Goal: Communication & Community: Answer question/provide support

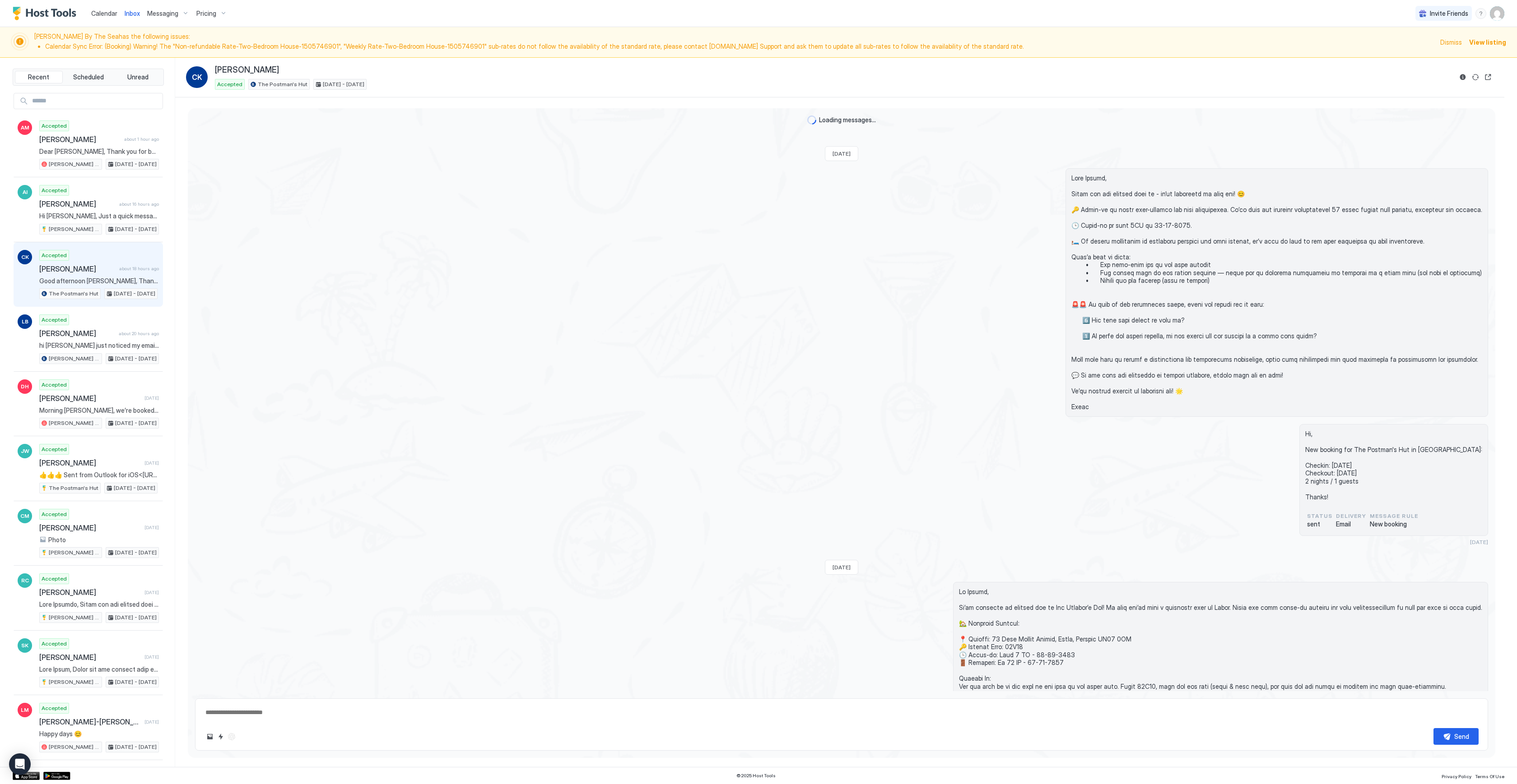
scroll to position [1379, 0]
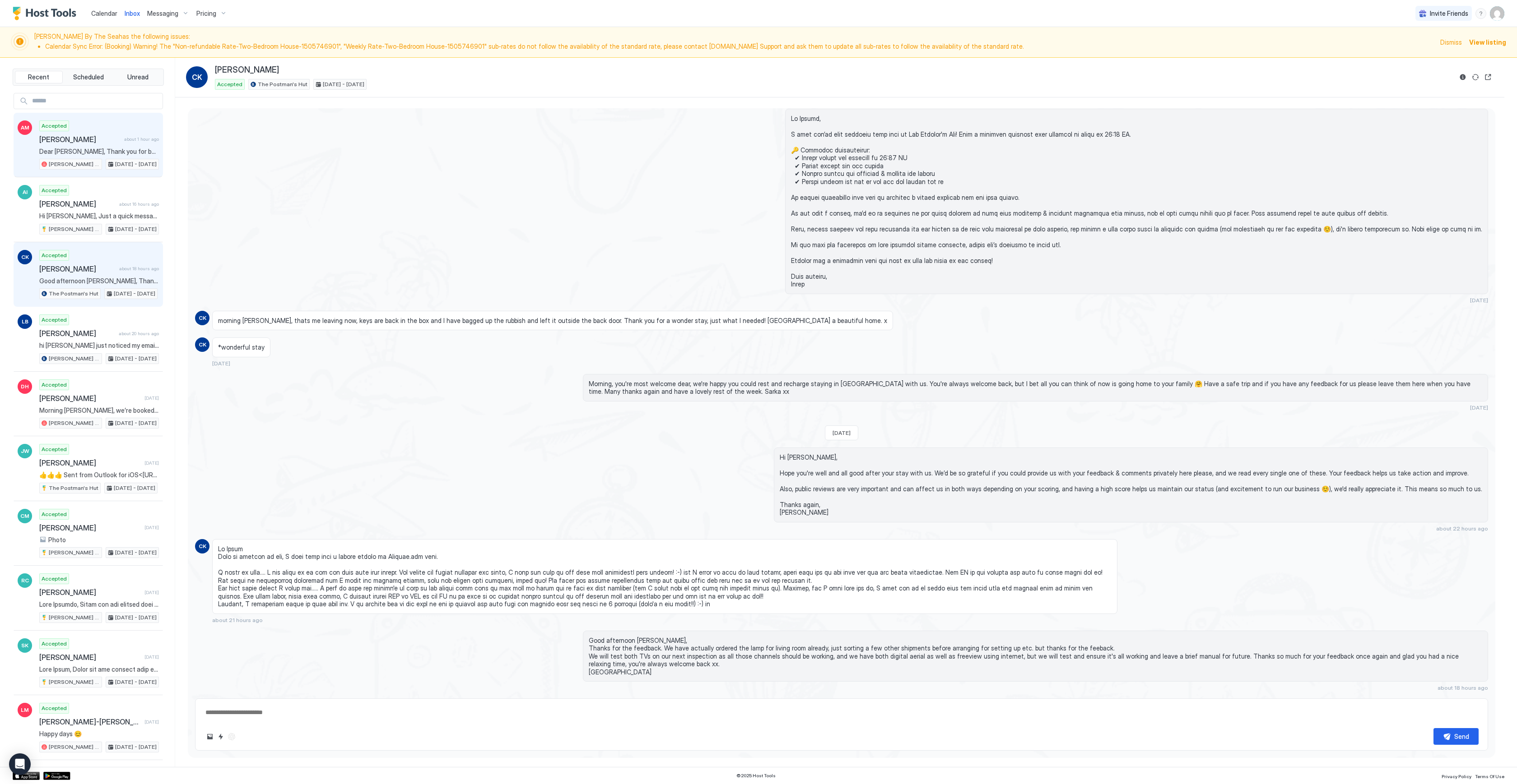
drag, startPoint x: 110, startPoint y: 153, endPoint x: 114, endPoint y: 109, distance: 44.2
click at [110, 153] on span "Dear [PERSON_NAME], Thank you for booking with us - we’re delighted to host you…" at bounding box center [99, 152] width 119 height 8
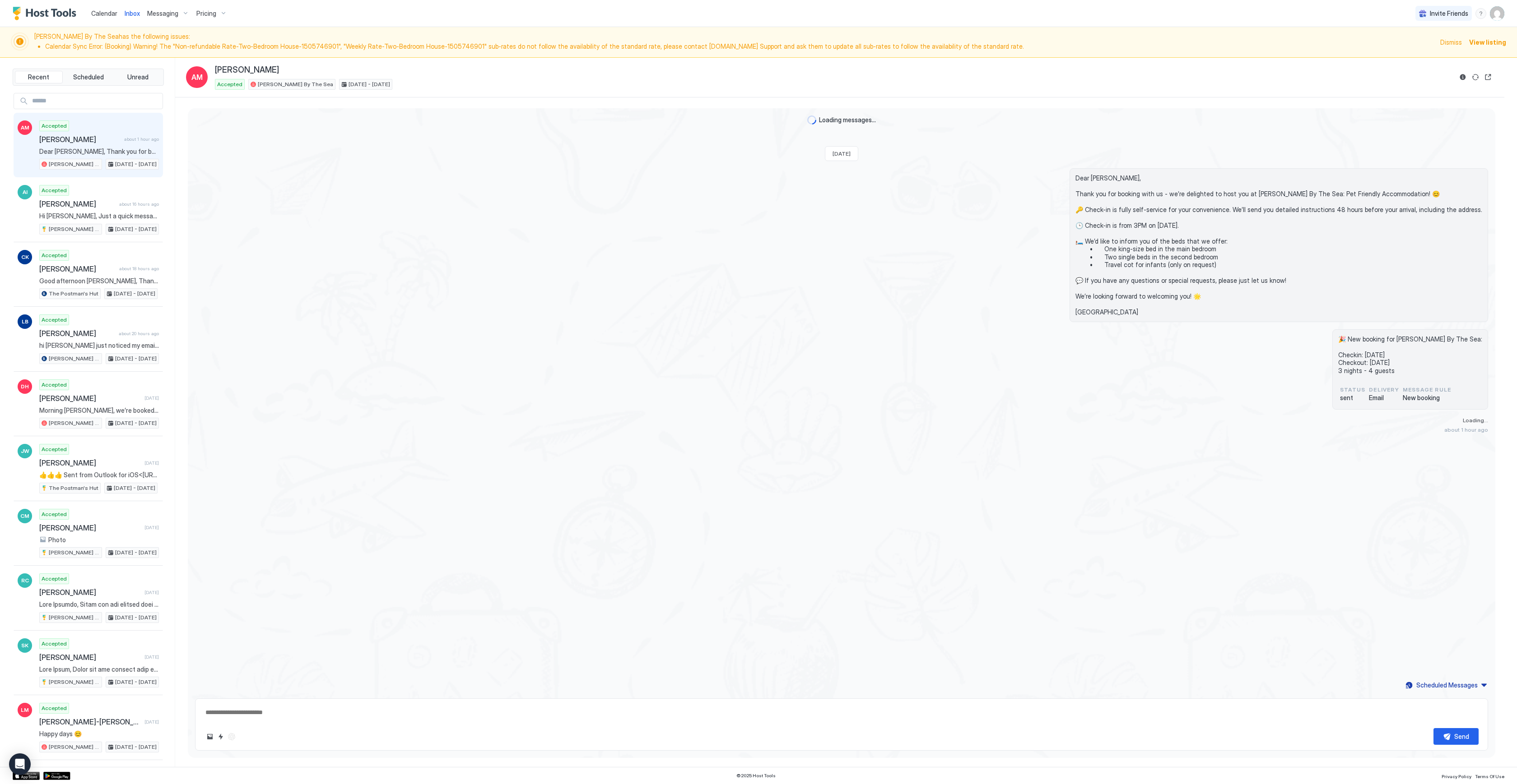
click at [108, 19] on div "Calendar" at bounding box center [104, 13] width 33 height 17
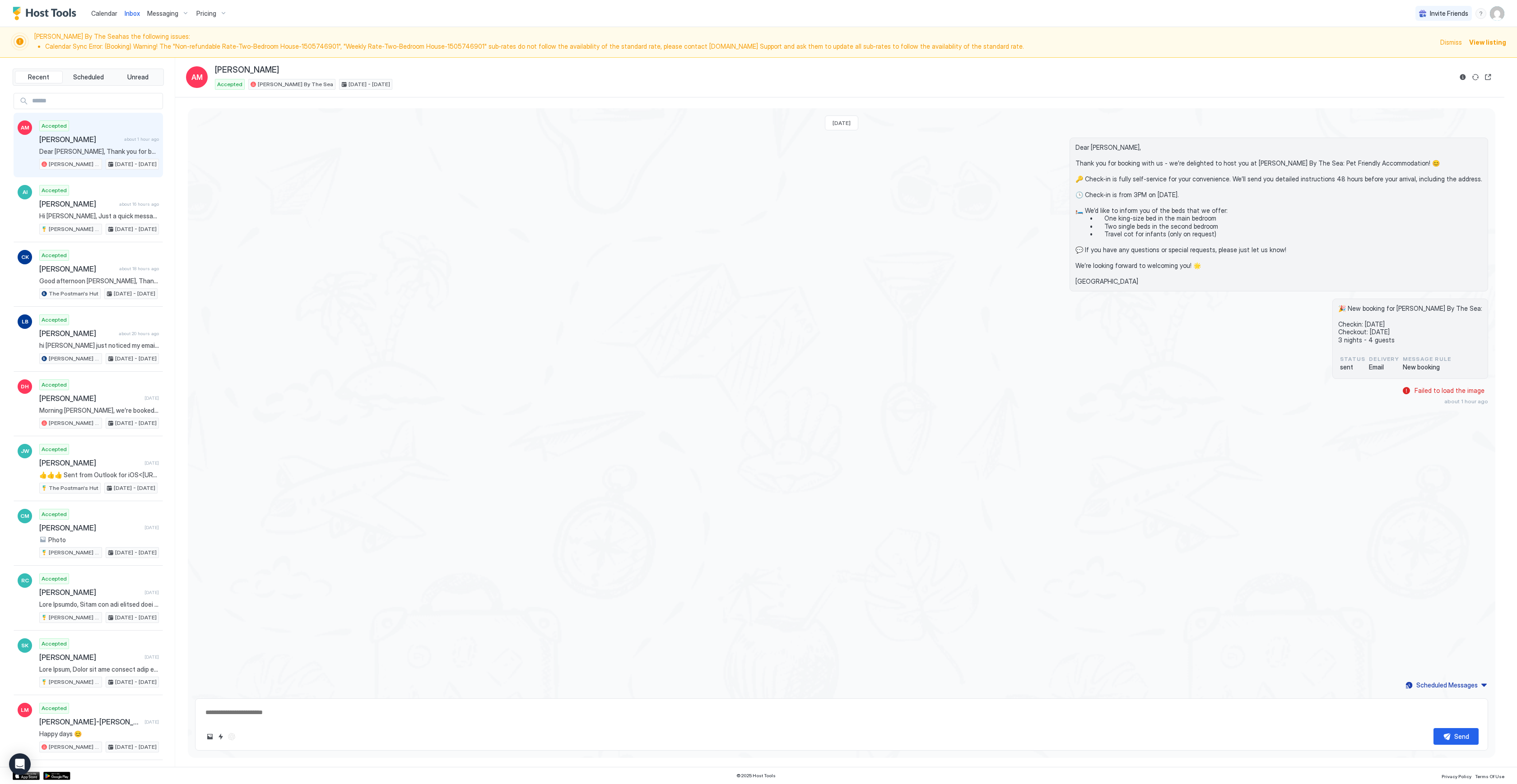
click at [108, 16] on span "Calendar" at bounding box center [104, 13] width 26 height 8
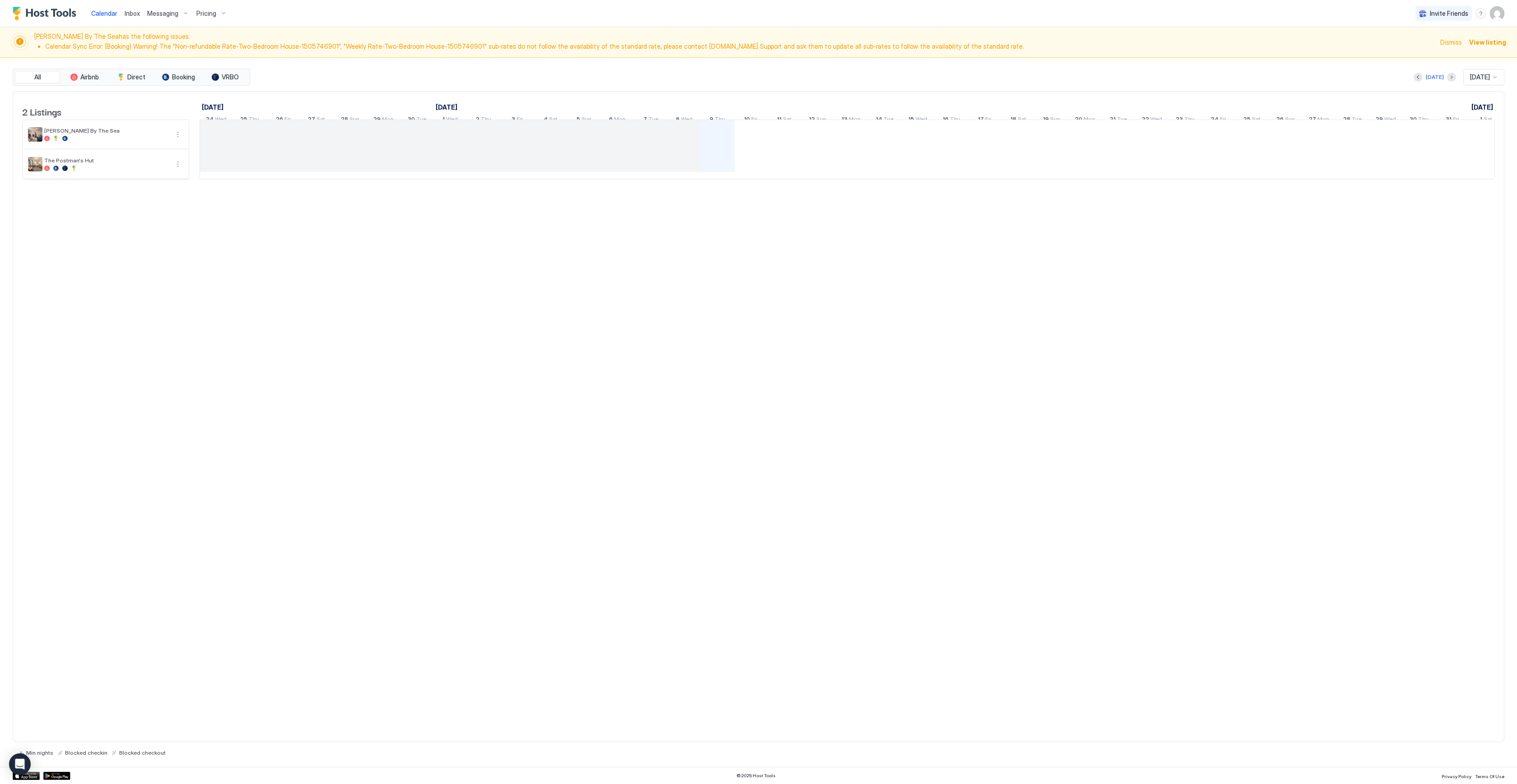
scroll to position [0, 208]
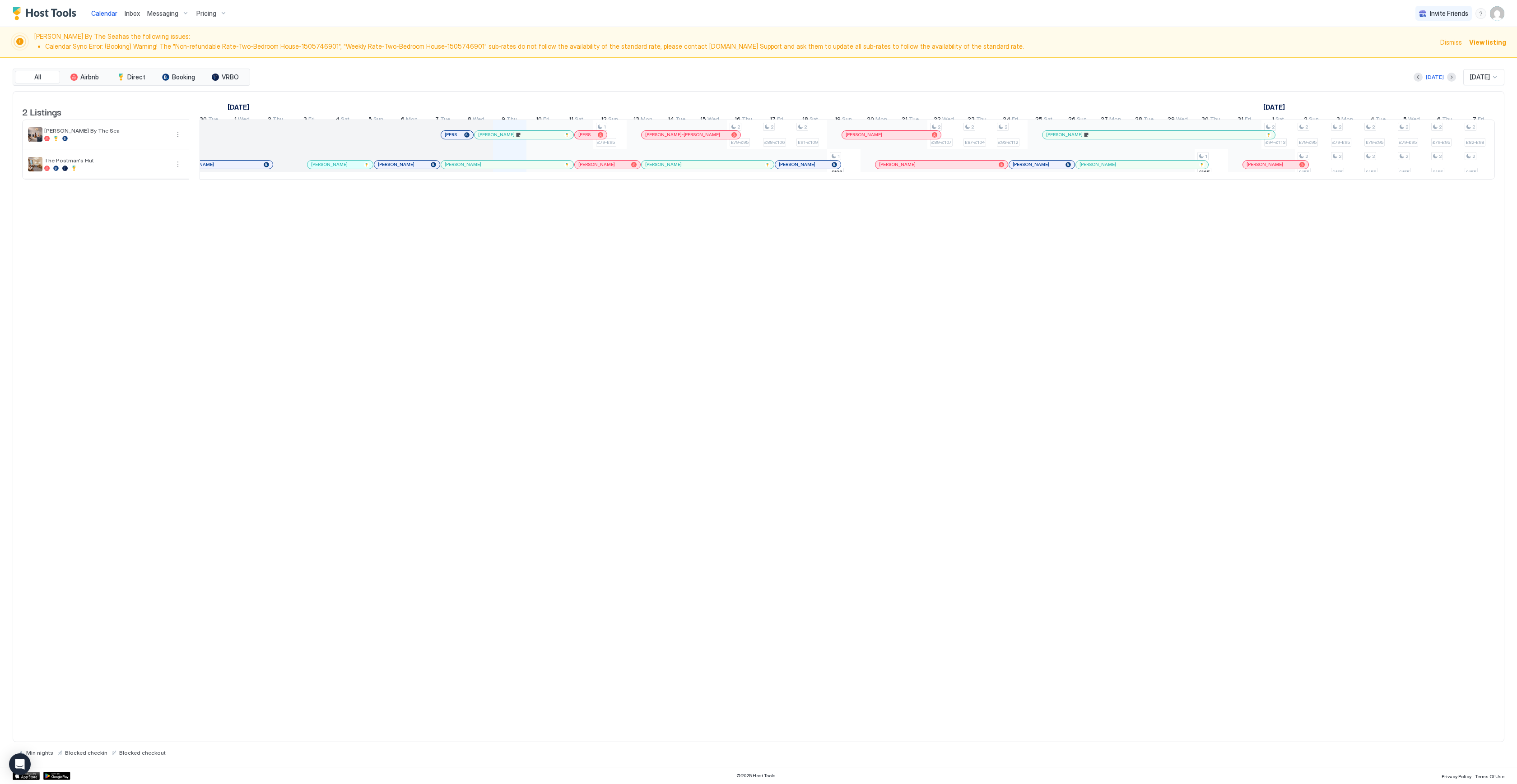
click at [132, 18] on div "Inbox" at bounding box center [132, 13] width 23 height 17
click at [131, 15] on span "Inbox" at bounding box center [131, 13] width 15 height 8
type textarea "*"
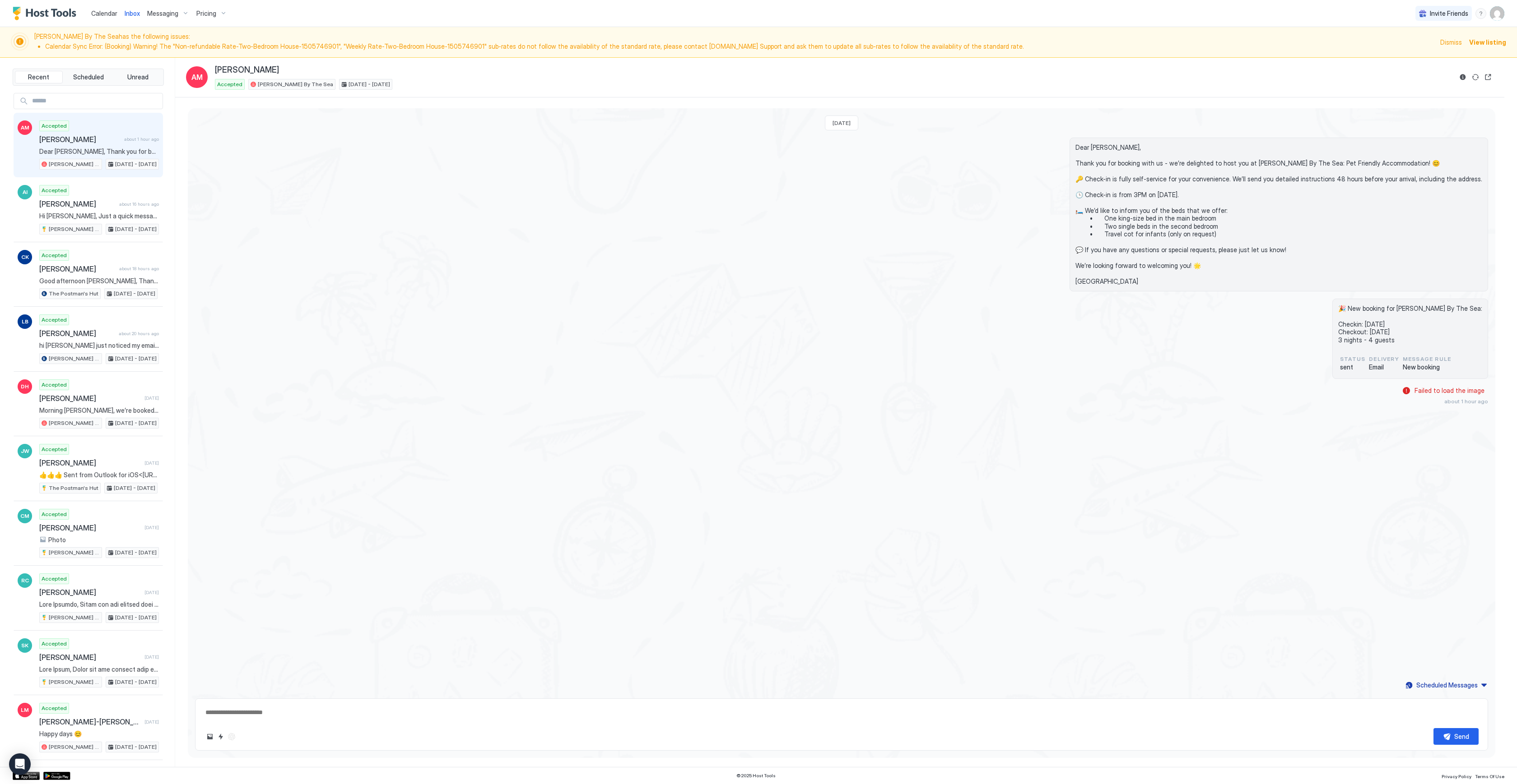
click at [168, 17] on span "Messaging" at bounding box center [162, 13] width 31 height 8
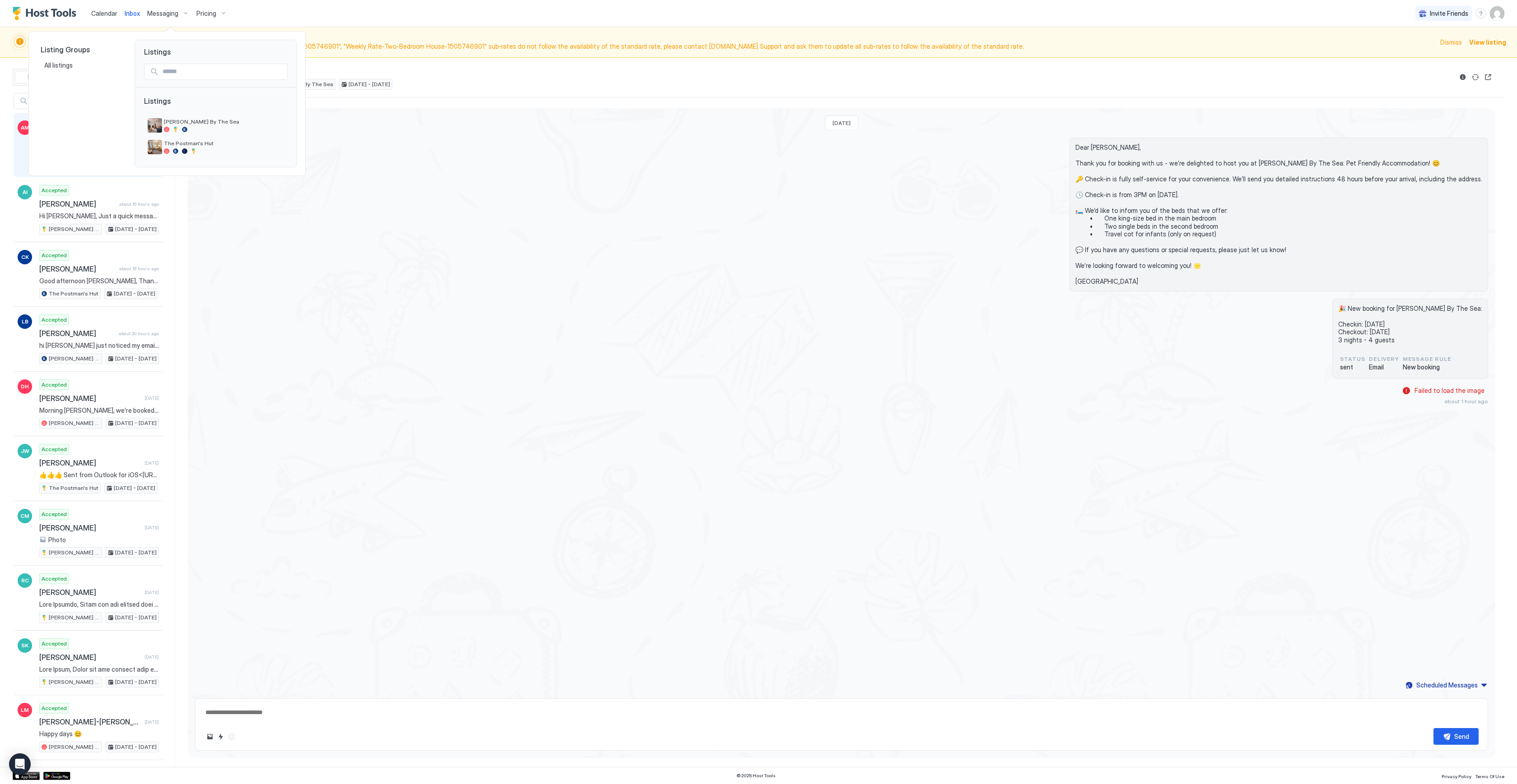
click at [385, 199] on div at bounding box center [758, 392] width 1517 height 784
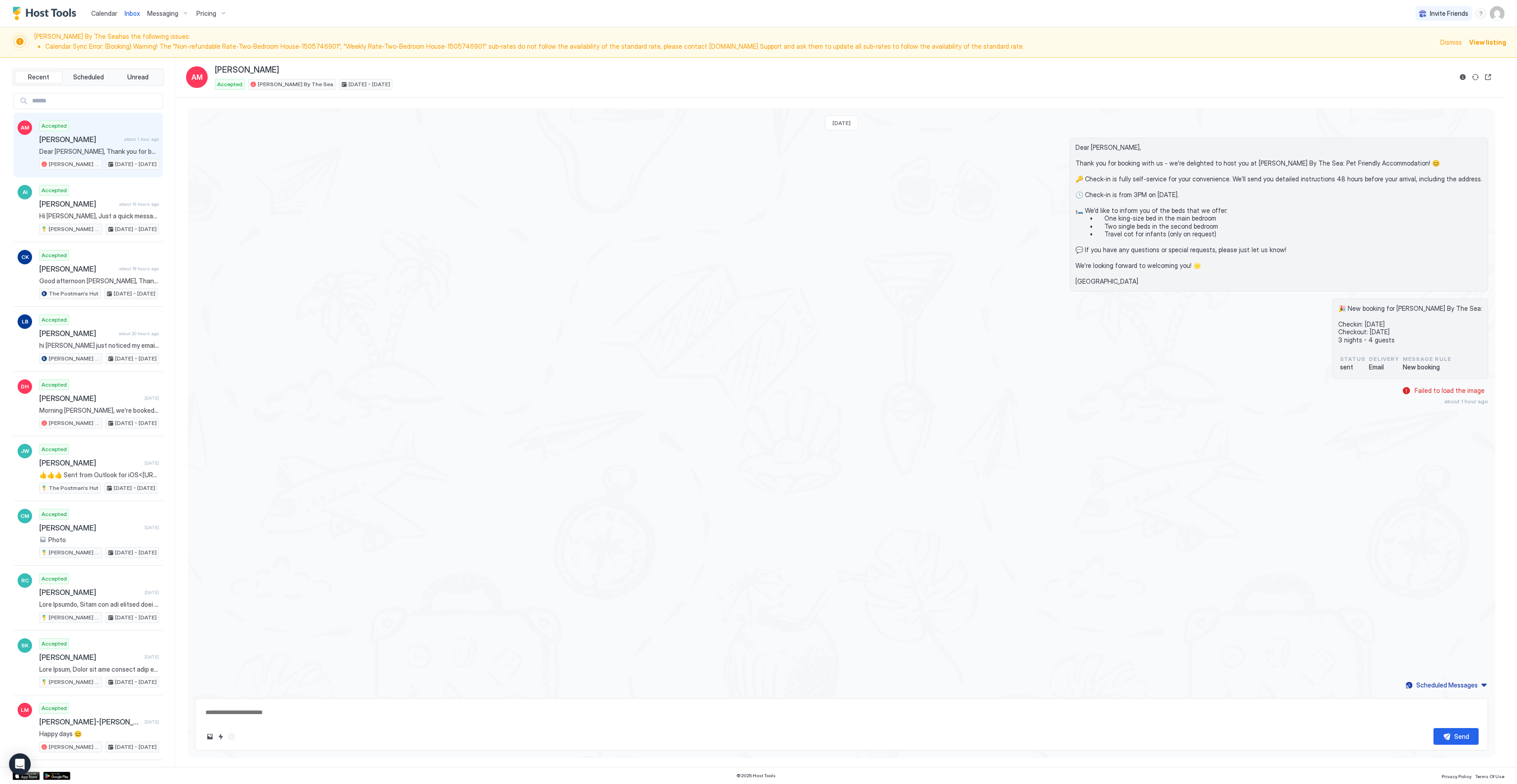
type textarea "*"
click at [98, 11] on span "Calendar" at bounding box center [104, 13] width 26 height 8
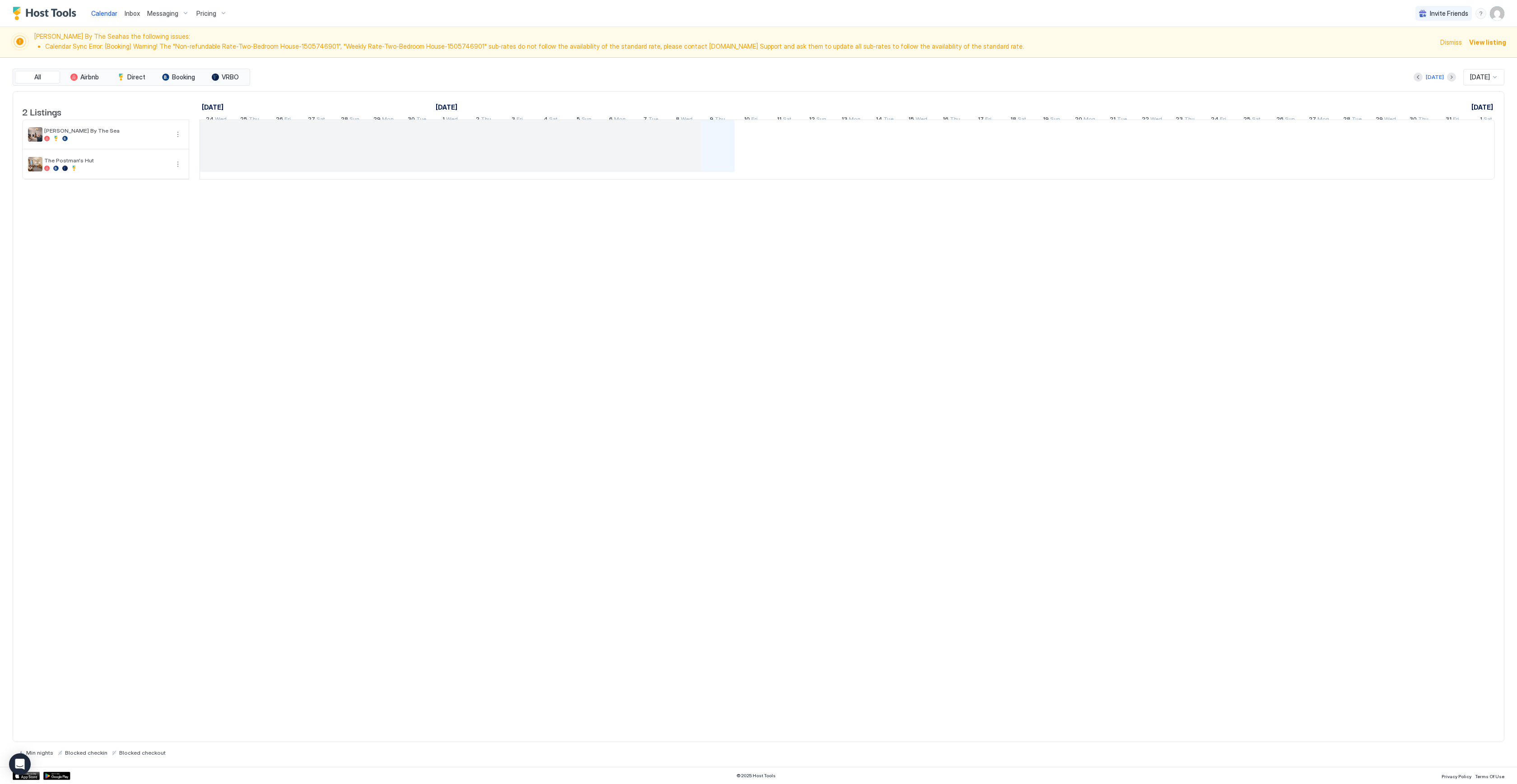
scroll to position [0, 208]
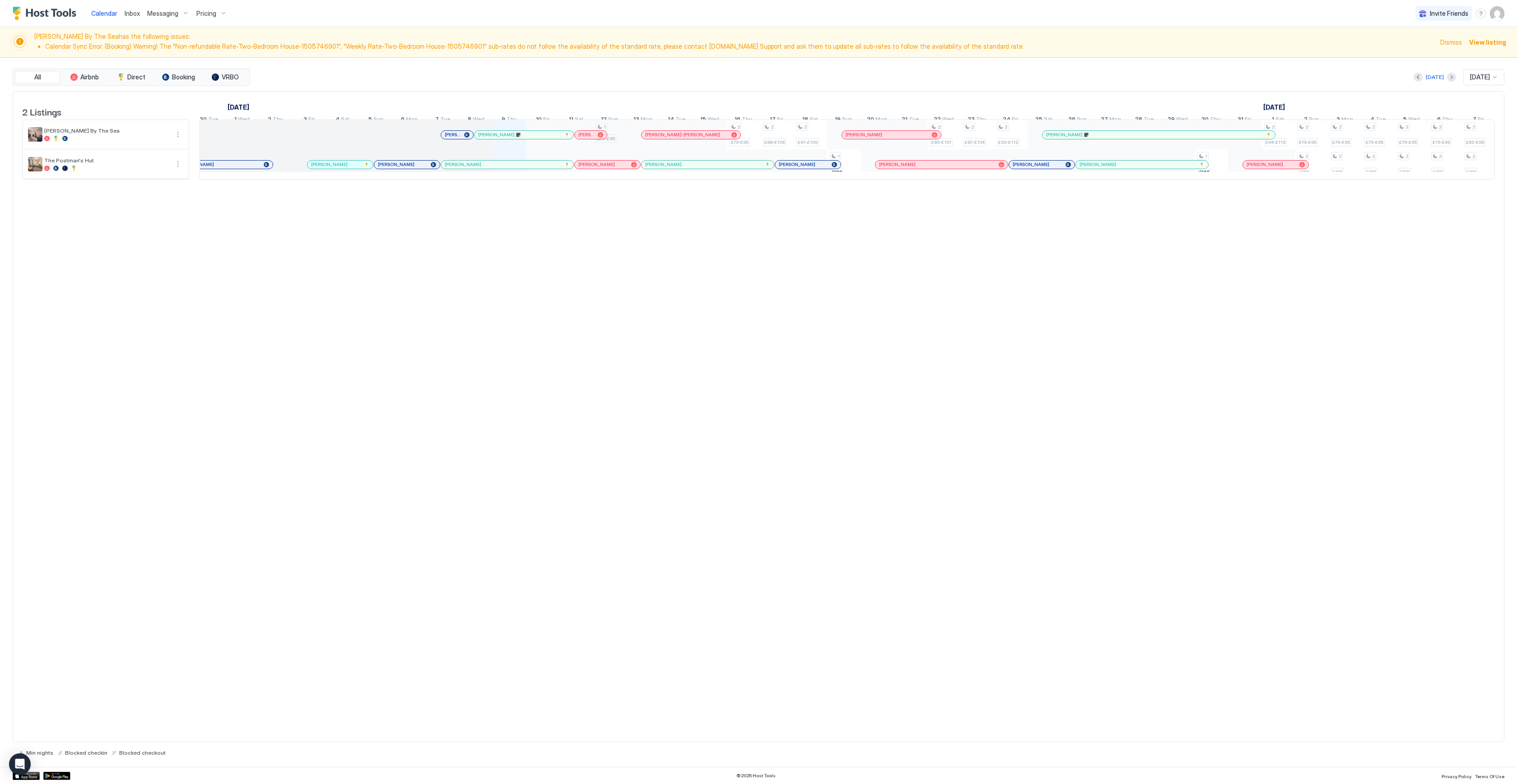
click at [622, 146] on div "1 £79-£95 2 £79-£95 2 £88-£106 2 £91-£109 1 £188 2 £89-£107 2 £87-£104 2 £93-£1…" at bounding box center [1311, 150] width 2639 height 59
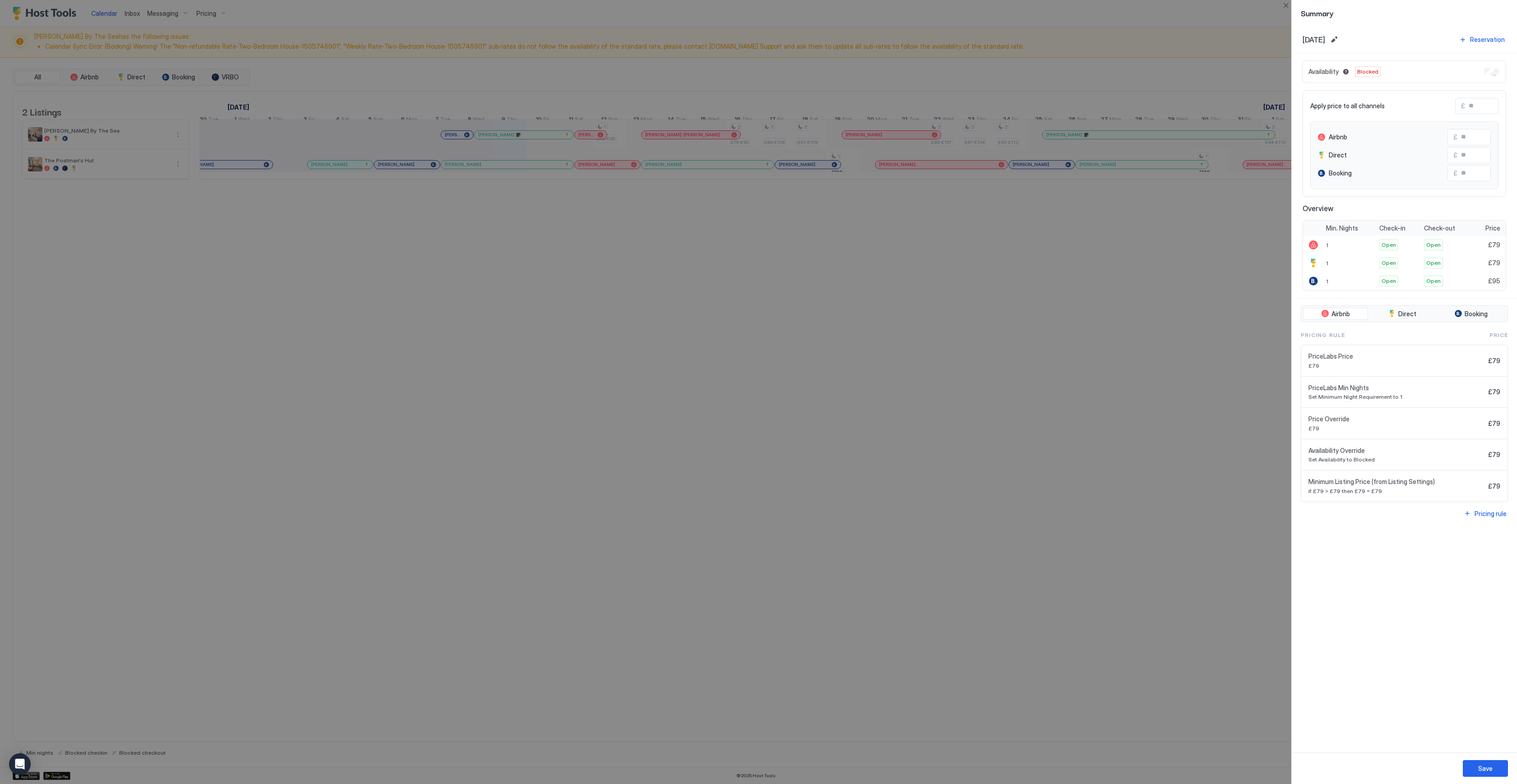
click at [1476, 320] on div "Airbnb Direct Booking" at bounding box center [1405, 314] width 207 height 17
click at [1475, 313] on span "Booking" at bounding box center [1476, 314] width 23 height 8
click at [1344, 317] on span "Airbnb" at bounding box center [1340, 314] width 18 height 8
click at [1483, 768] on div "Save" at bounding box center [1485, 769] width 14 height 9
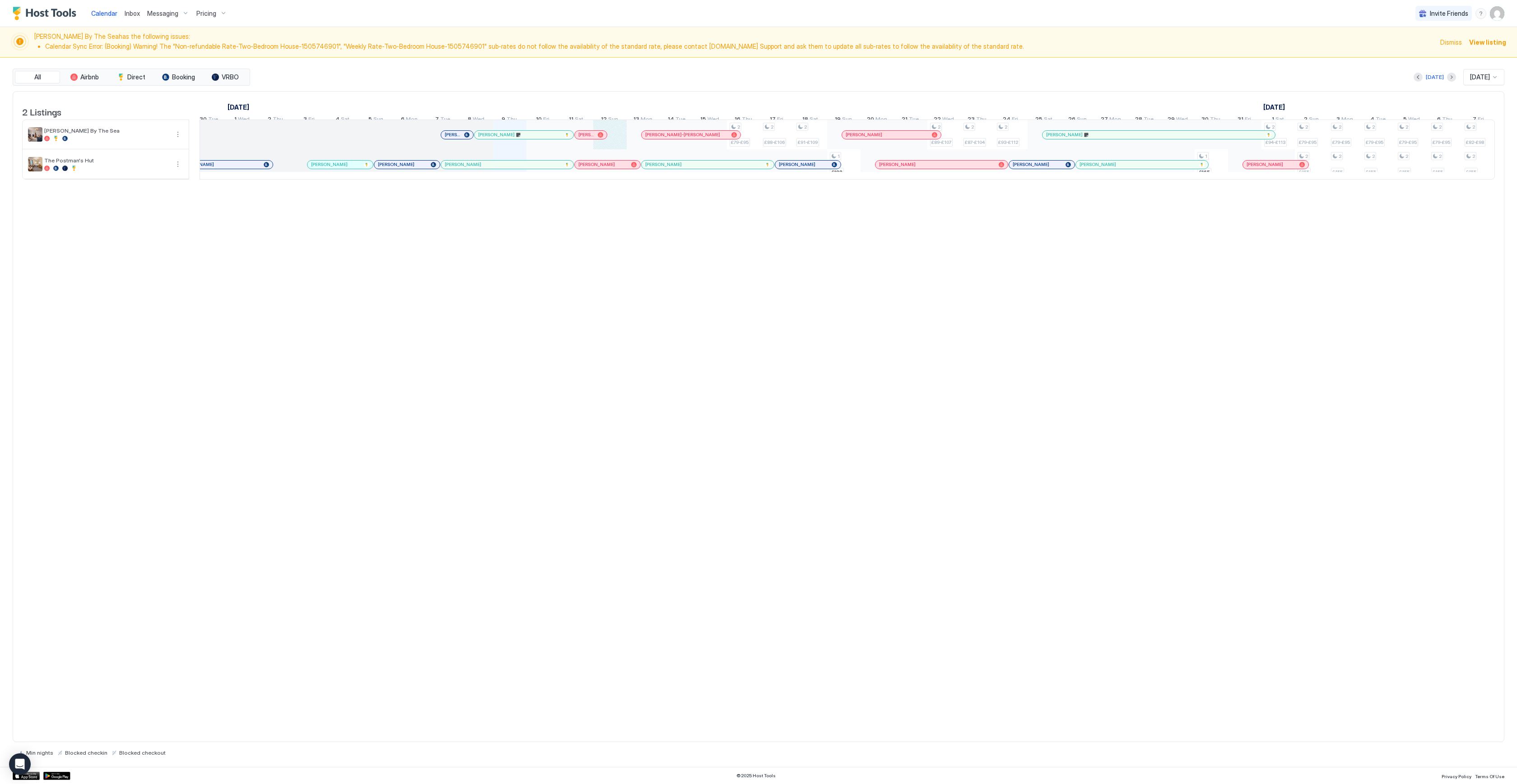
click at [617, 149] on div "2 £79-£95 2 £88-£106 2 £91-£109 1 £188 2 £89-£107 2 £87-£104 2 £93-£112 1 £165 …" at bounding box center [1311, 150] width 2639 height 59
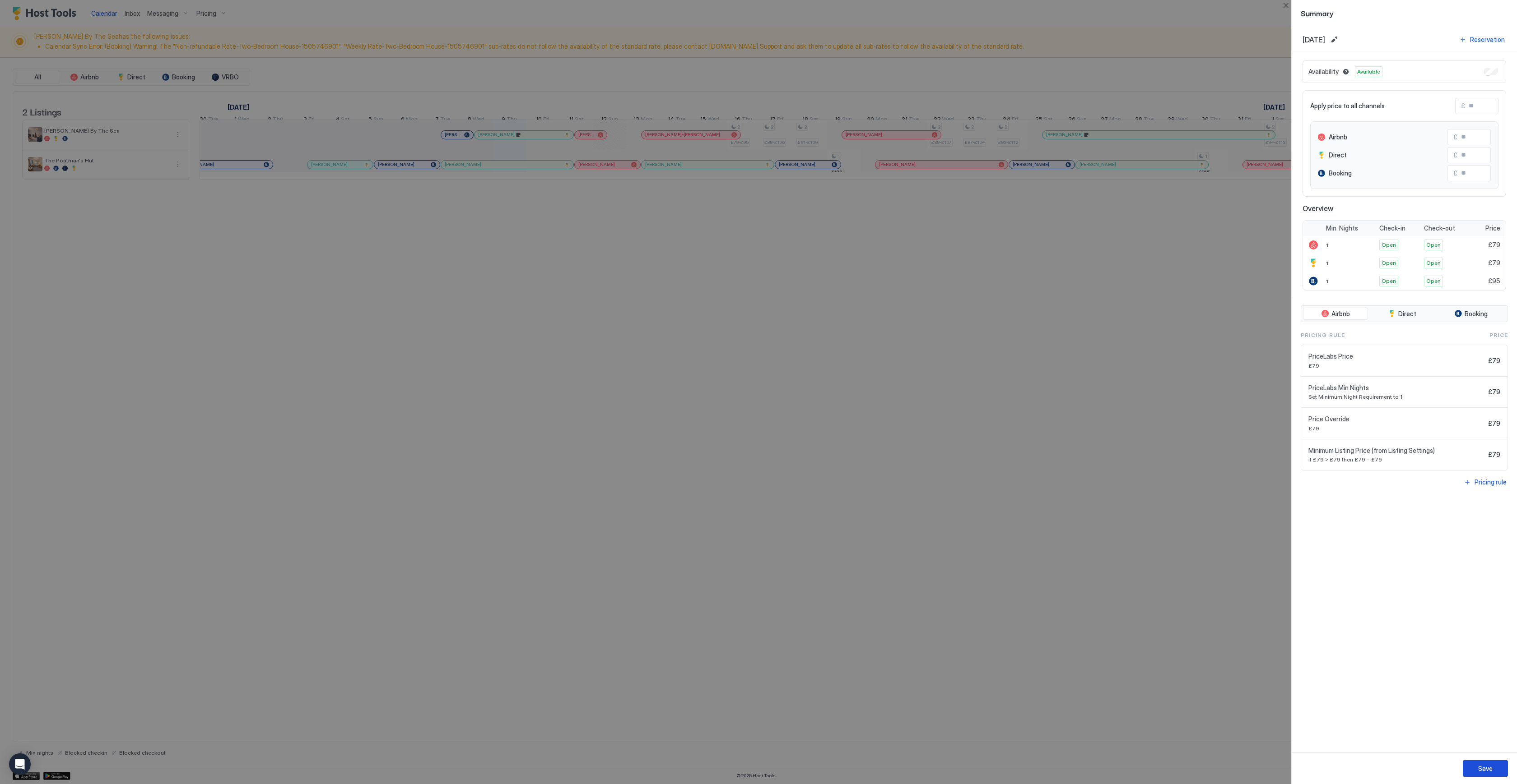
click at [1477, 767] on button "Save" at bounding box center [1485, 768] width 45 height 17
